Goal: Use online tool/utility: Use online tool/utility

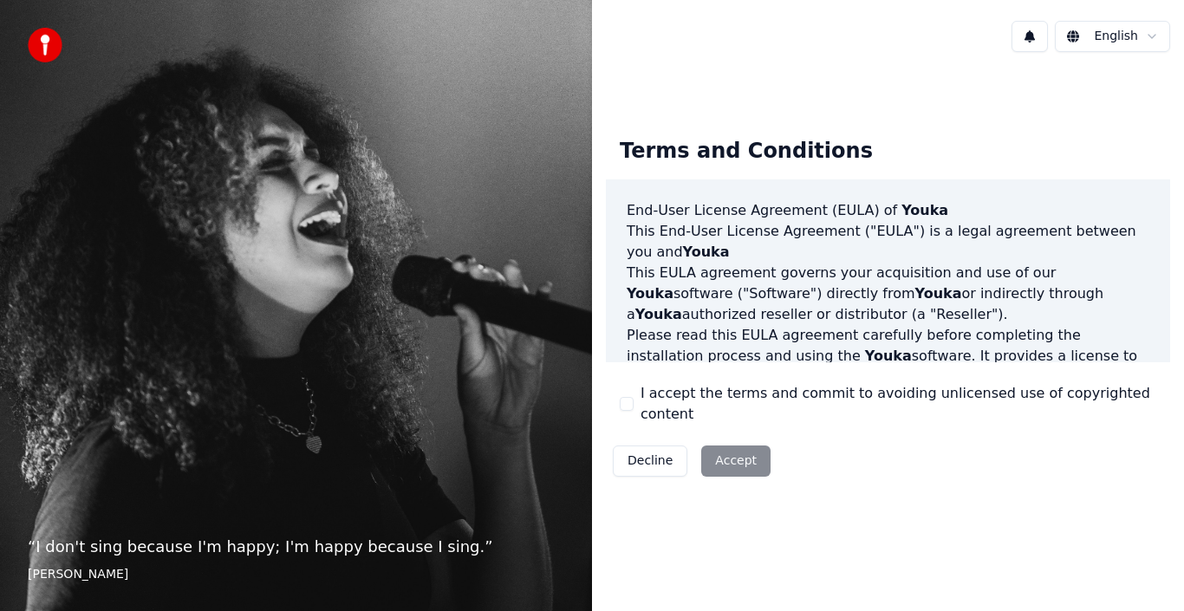
click at [629, 403] on button "I accept the terms and commit to avoiding unlicensed use of copyrighted content" at bounding box center [627, 404] width 14 height 14
click at [714, 447] on button "Accept" at bounding box center [735, 461] width 69 height 31
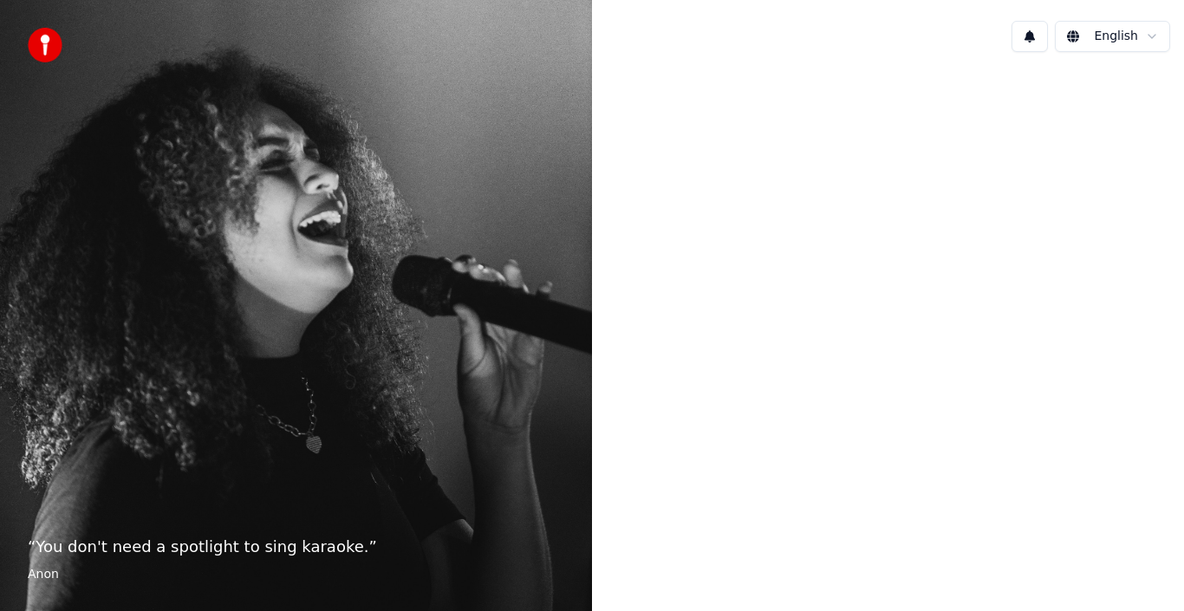
click at [310, 547] on p "“ You don't need a spotlight to sing karaoke. ”" at bounding box center [296, 547] width 537 height 24
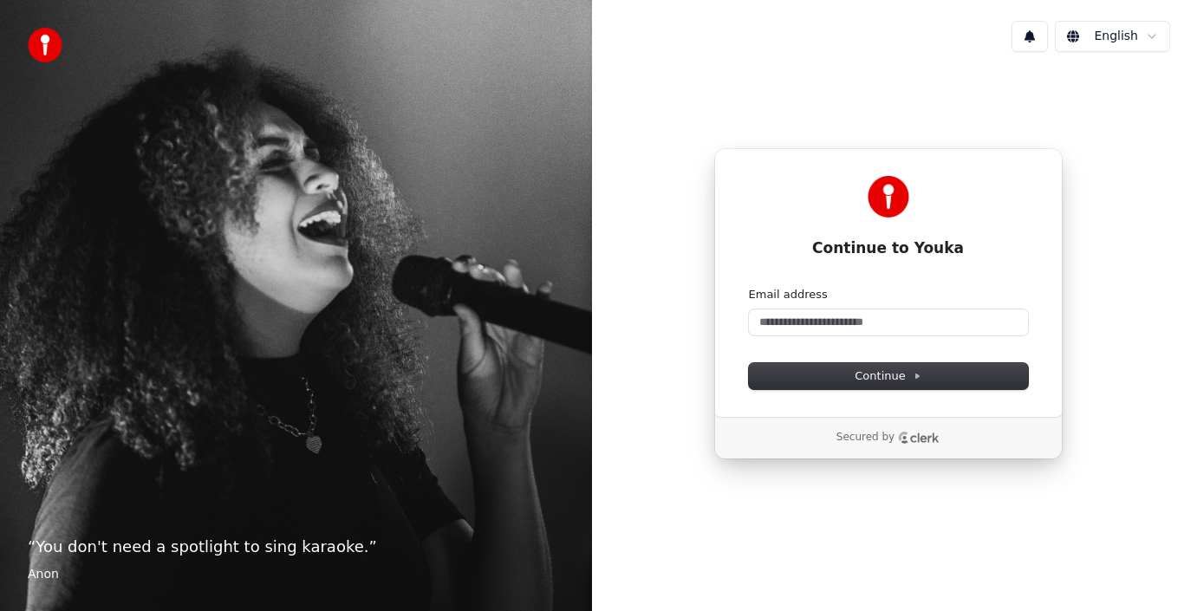
drag, startPoint x: 934, startPoint y: 236, endPoint x: 869, endPoint y: 63, distance: 184.4
click at [869, 63] on div "English Continue to Youka Continue with Google or Email address Continue Secure…" at bounding box center [888, 305] width 592 height 611
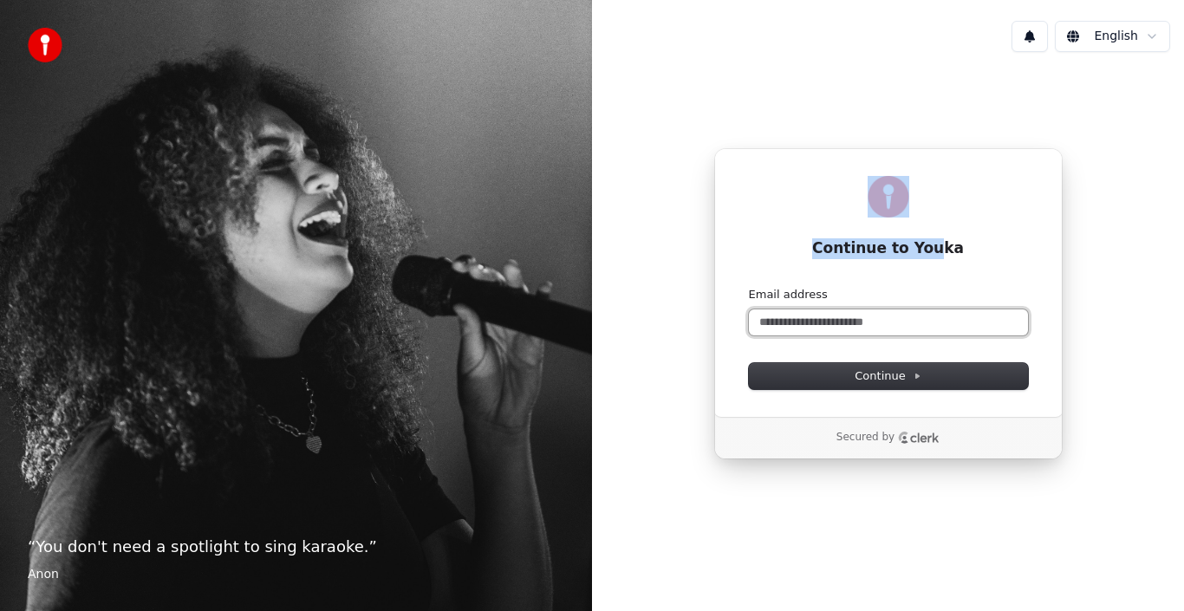
click at [806, 310] on input "Email address" at bounding box center [888, 323] width 279 height 26
click at [808, 323] on input "Email address" at bounding box center [888, 323] width 279 height 26
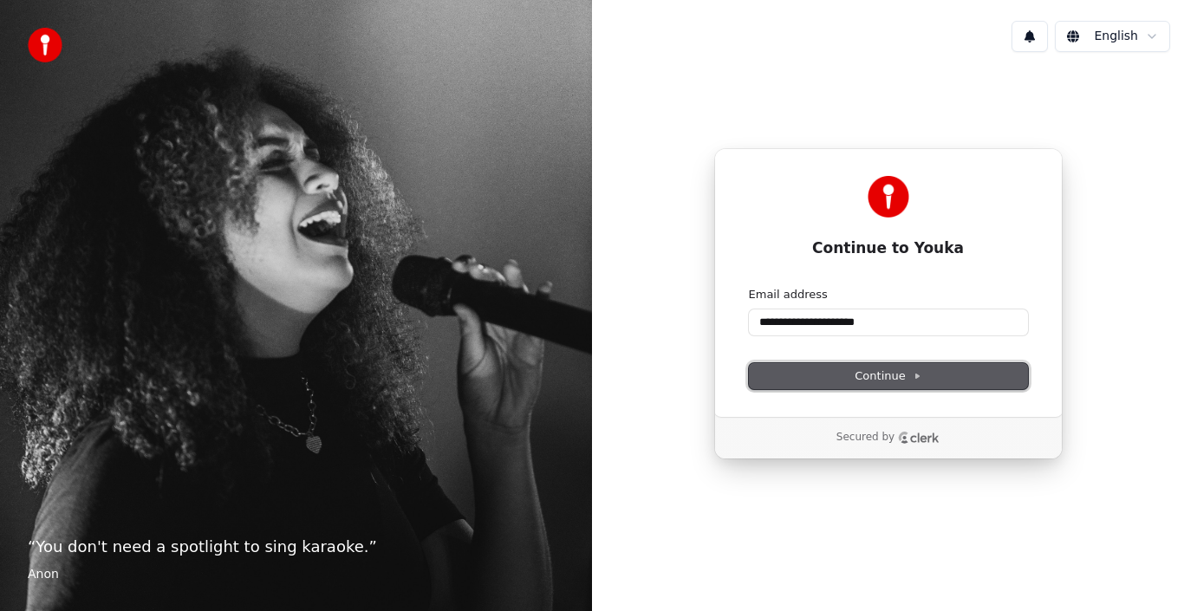
click at [849, 382] on button "Continue" at bounding box center [888, 376] width 279 height 26
type input "**********"
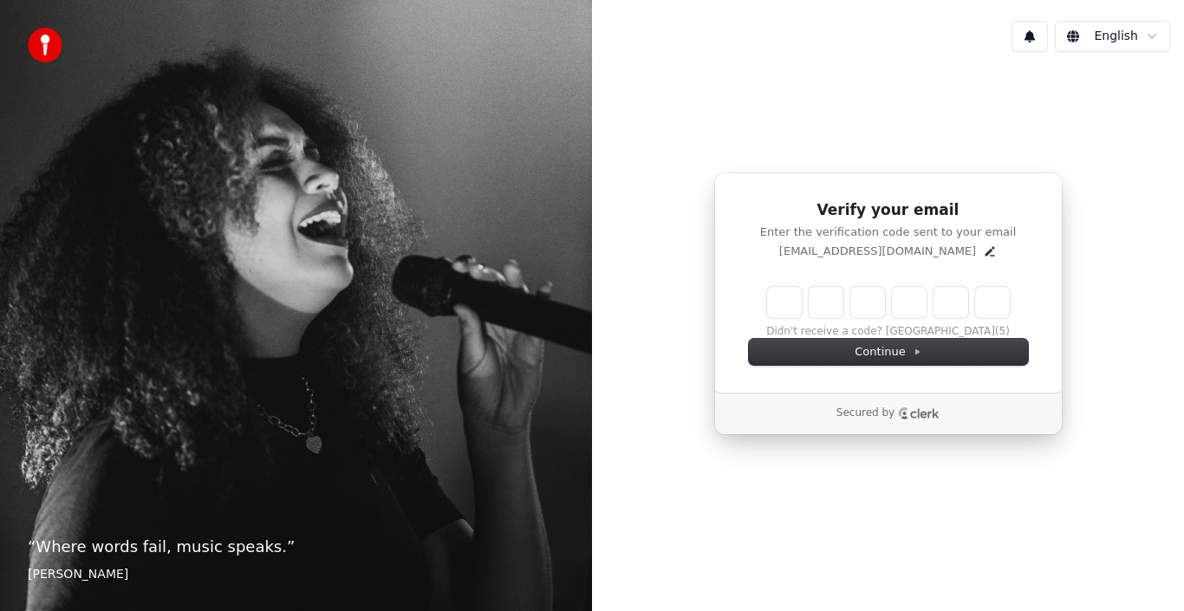
click at [794, 307] on input "Enter verification code" at bounding box center [888, 302] width 243 height 31
type input "******"
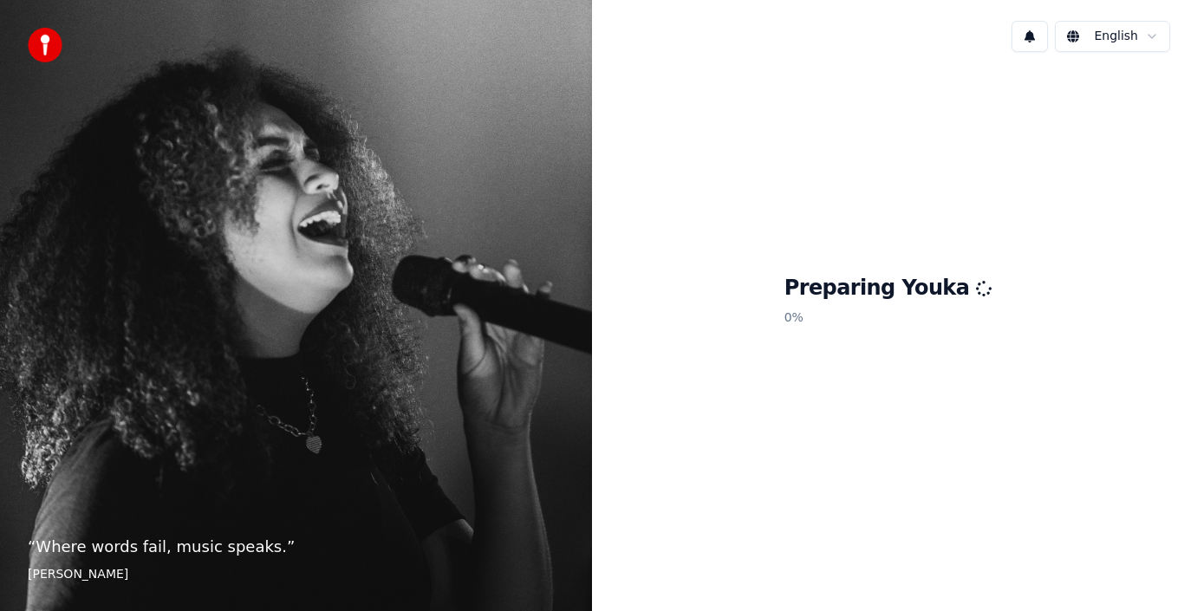
click at [1003, 474] on div "Preparing Youka 0 %" at bounding box center [888, 304] width 592 height 476
click at [854, 364] on div "Preparing Youka 6 %" at bounding box center [888, 304] width 592 height 476
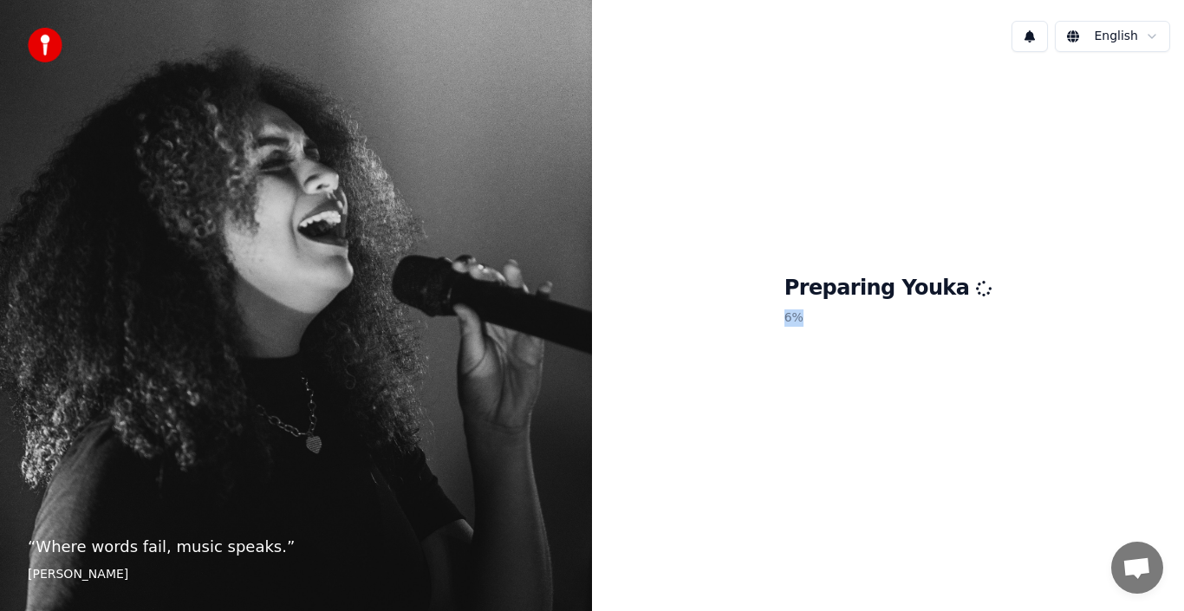
click at [854, 364] on div "Preparing Youka 6 %" at bounding box center [888, 304] width 592 height 476
click at [829, 489] on div "Preparing Youka 6 %" at bounding box center [888, 304] width 592 height 476
click at [701, 365] on div "Preparing Youka 100 %" at bounding box center [888, 304] width 592 height 476
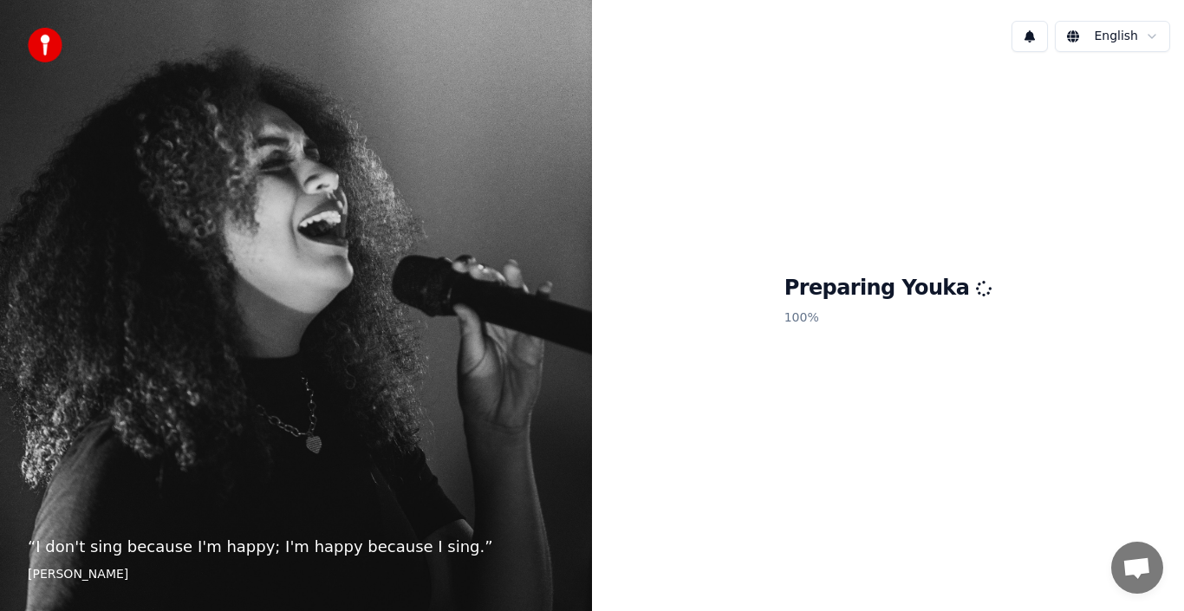
click at [701, 365] on div "Preparing Youka 100 %" at bounding box center [888, 304] width 592 height 476
click at [854, 310] on p "100 %" at bounding box center [889, 318] width 208 height 31
drag, startPoint x: 881, startPoint y: 455, endPoint x: 943, endPoint y: 329, distance: 140.0
click at [943, 329] on div "Preparing Youka 100 %" at bounding box center [888, 304] width 592 height 476
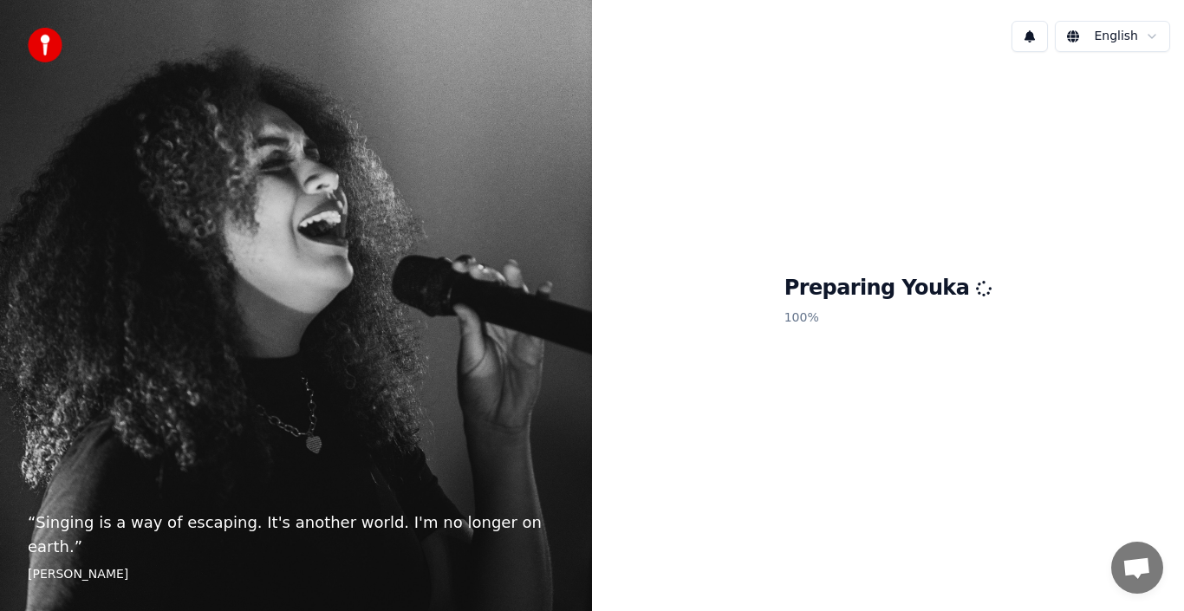
click at [597, 438] on div "Preparing Youka 100 %" at bounding box center [888, 304] width 592 height 476
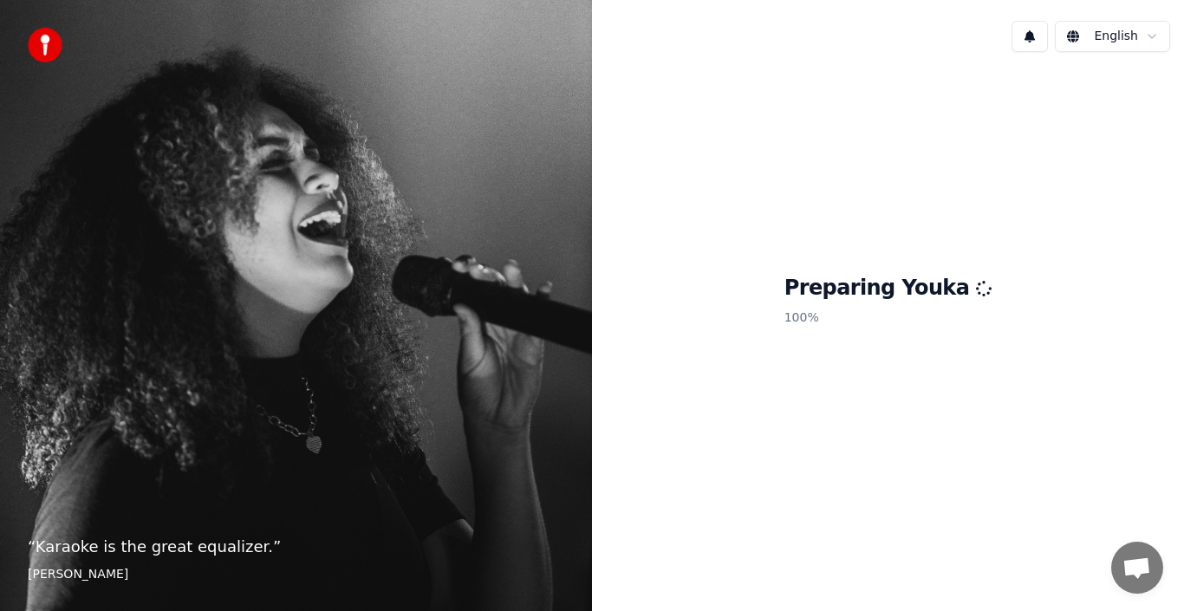
click at [889, 303] on p "100 %" at bounding box center [889, 318] width 208 height 31
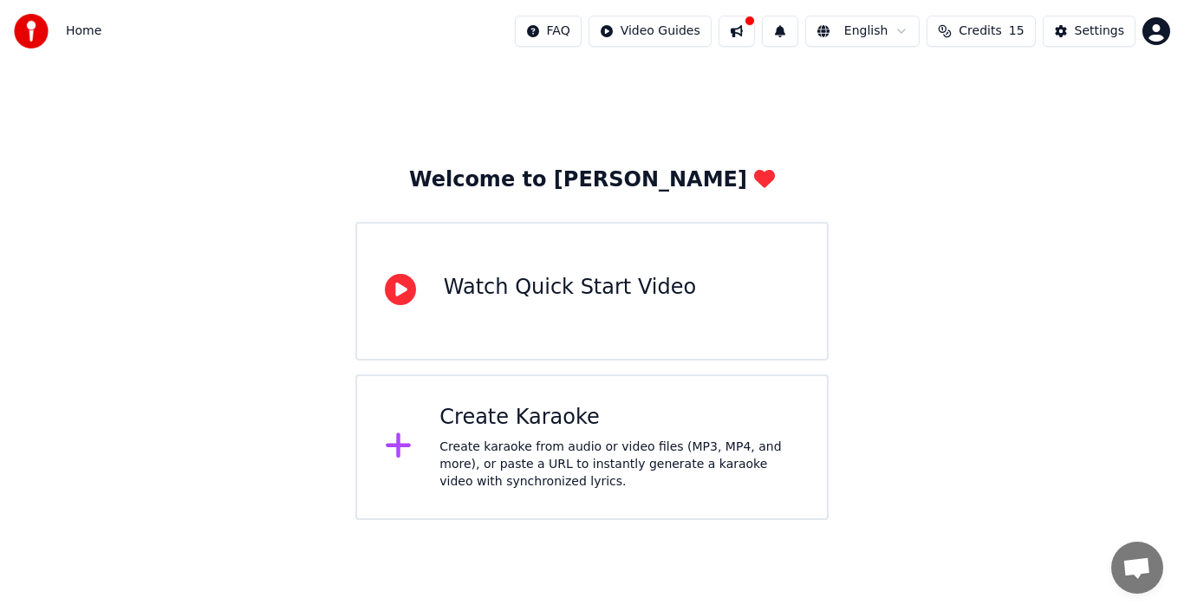
click at [513, 457] on div "Create karaoke from audio or video files (MP3, MP4, and more), or paste a URL t…" at bounding box center [620, 465] width 360 height 52
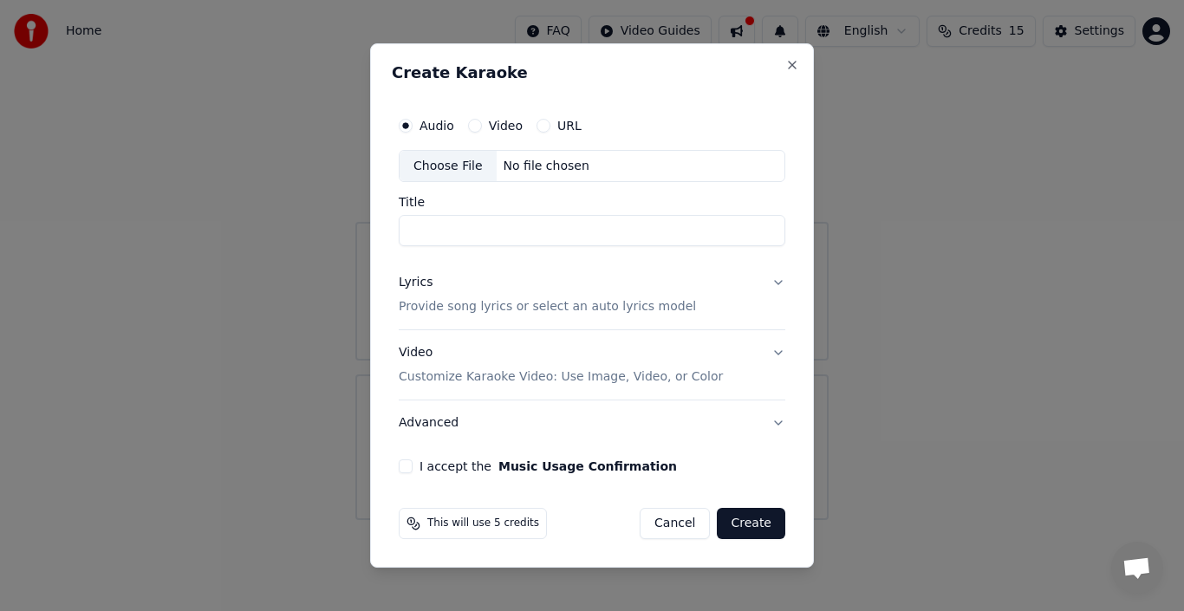
click at [772, 282] on button "Lyrics Provide song lyrics or select an auto lyrics model" at bounding box center [592, 295] width 387 height 69
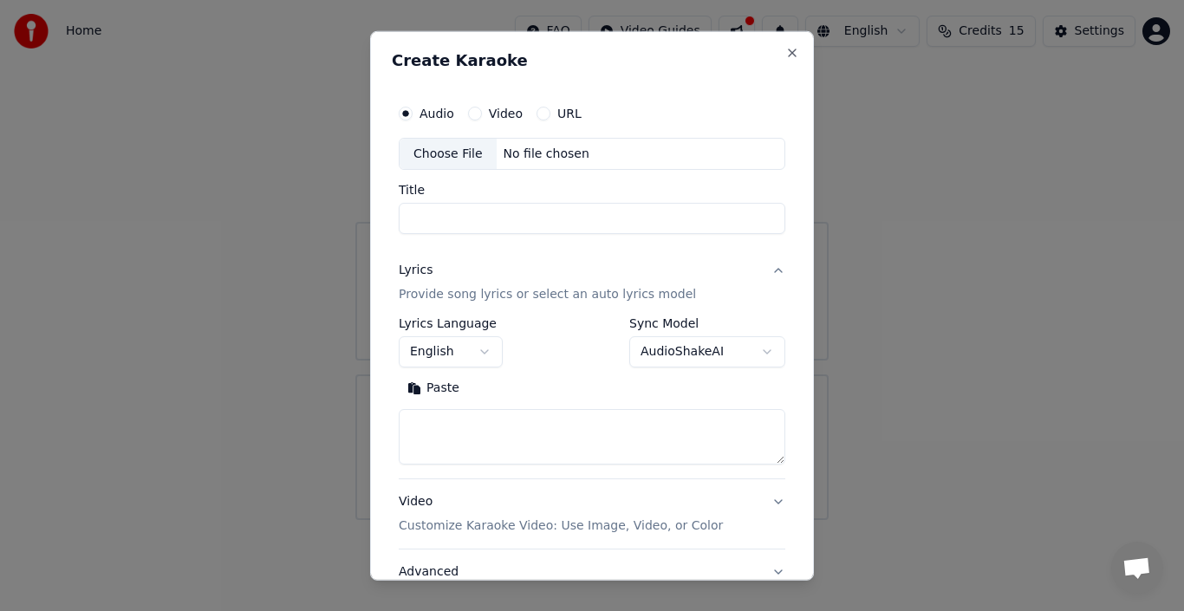
click at [738, 351] on button "AudioShakeAI" at bounding box center [707, 351] width 156 height 31
click at [607, 340] on body "**********" at bounding box center [592, 260] width 1184 height 520
click at [530, 285] on div "Lyrics Provide song lyrics or select an auto lyrics model" at bounding box center [547, 283] width 297 height 42
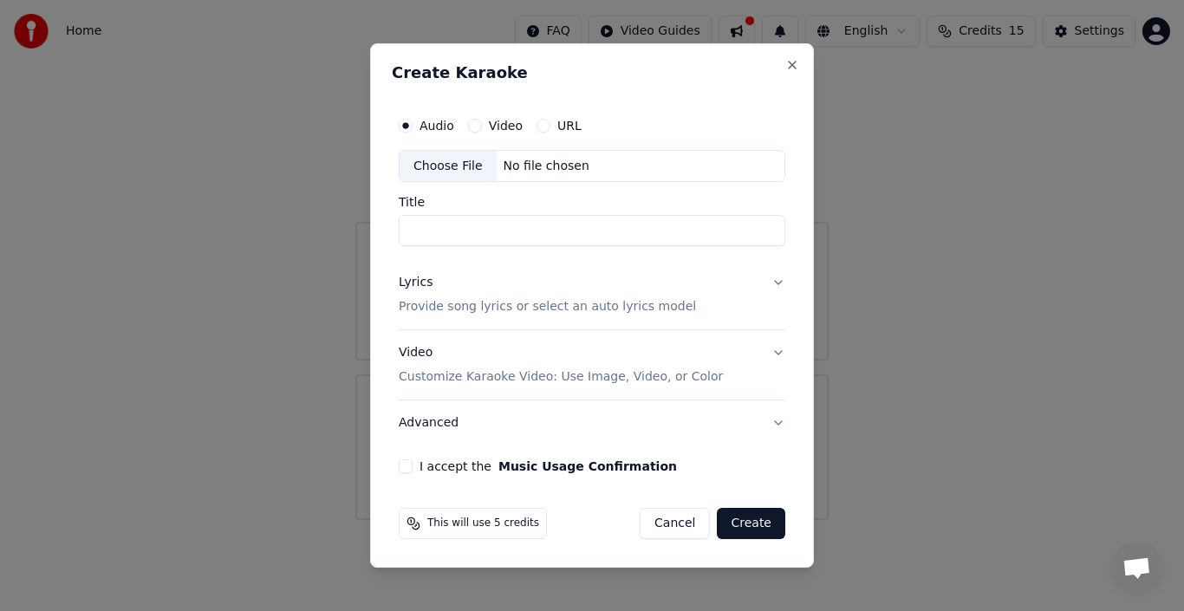
click at [545, 126] on button "URL" at bounding box center [544, 126] width 14 height 14
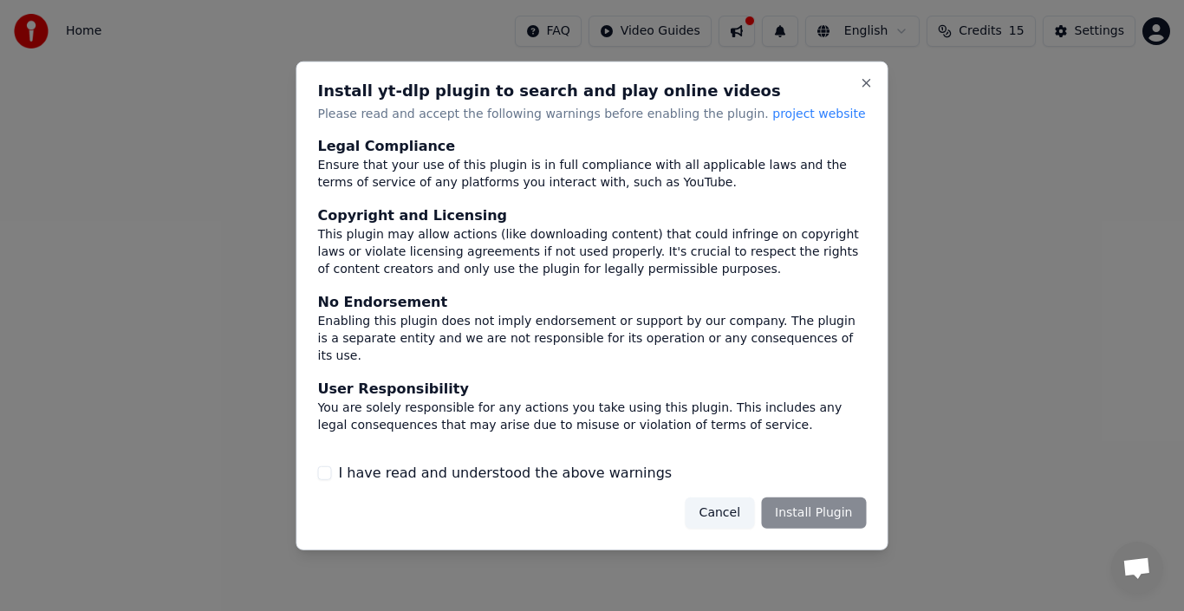
click at [323, 473] on button "I have read and understood the above warnings" at bounding box center [325, 473] width 14 height 14
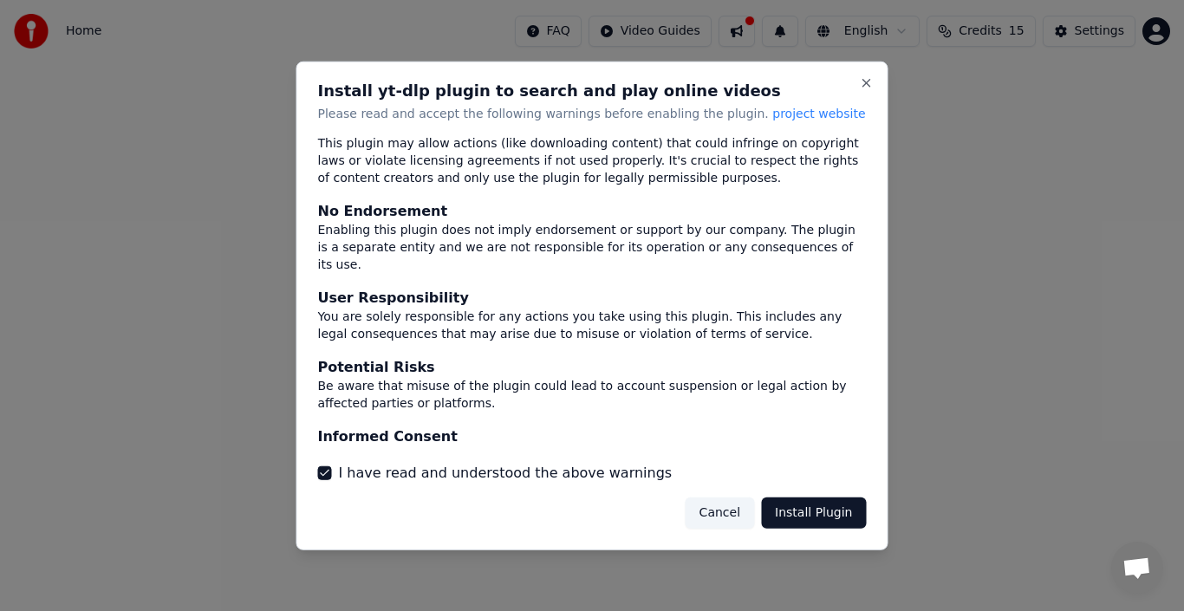
scroll to position [114, 0]
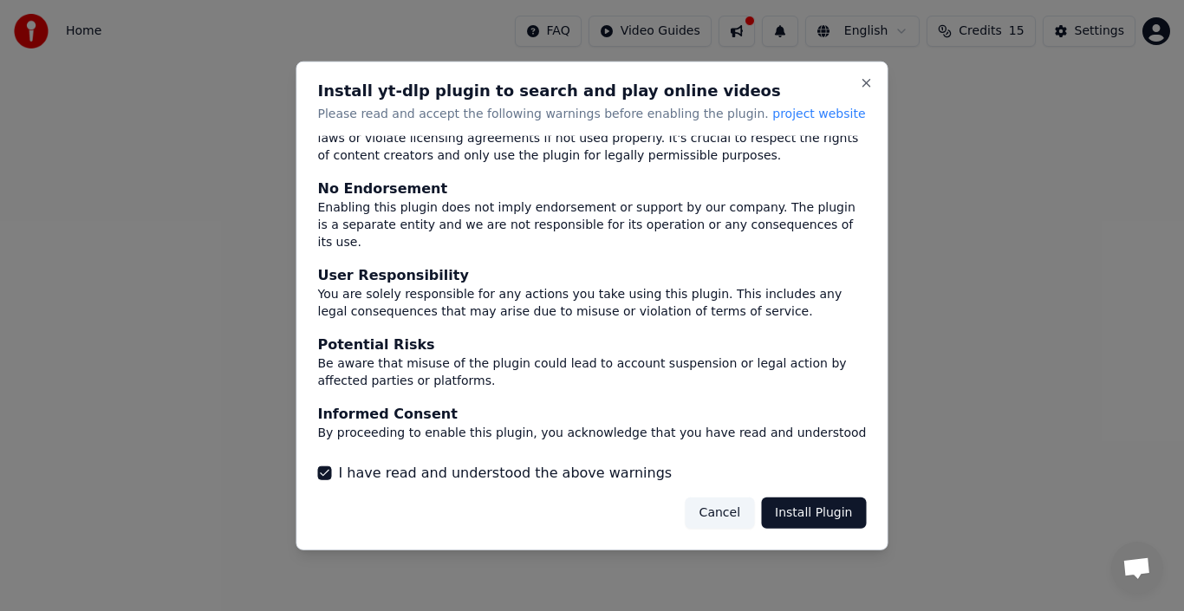
click at [834, 518] on button "Install Plugin" at bounding box center [813, 513] width 105 height 31
click at [864, 76] on button "Close" at bounding box center [867, 82] width 14 height 14
click at [865, 91] on h2 "Install yt-dlp plugin to search and play online videos" at bounding box center [592, 90] width 549 height 16
click at [865, 76] on button "Close" at bounding box center [867, 82] width 14 height 14
click at [923, 329] on div at bounding box center [592, 305] width 1184 height 611
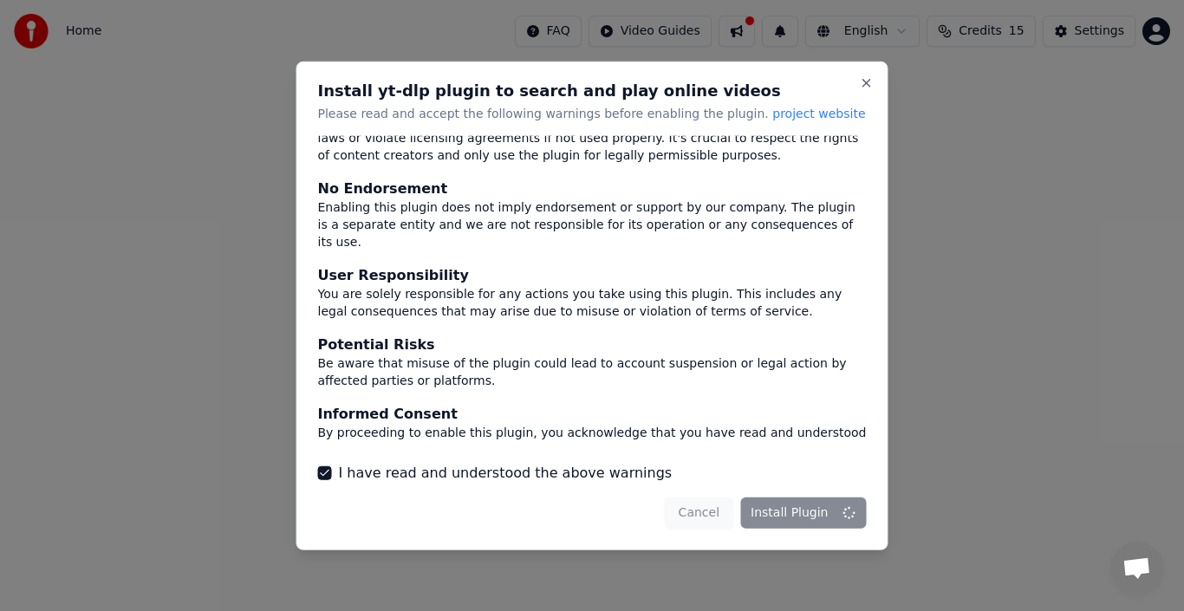
click at [758, 522] on div "Cancel Install Plugin" at bounding box center [766, 513] width 202 height 31
click at [799, 514] on div "Cancel Install Plugin" at bounding box center [766, 513] width 202 height 31
click at [860, 88] on button "Close" at bounding box center [867, 82] width 14 height 14
click at [773, 116] on span "project website" at bounding box center [819, 113] width 93 height 14
